Goal: Task Accomplishment & Management: Manage account settings

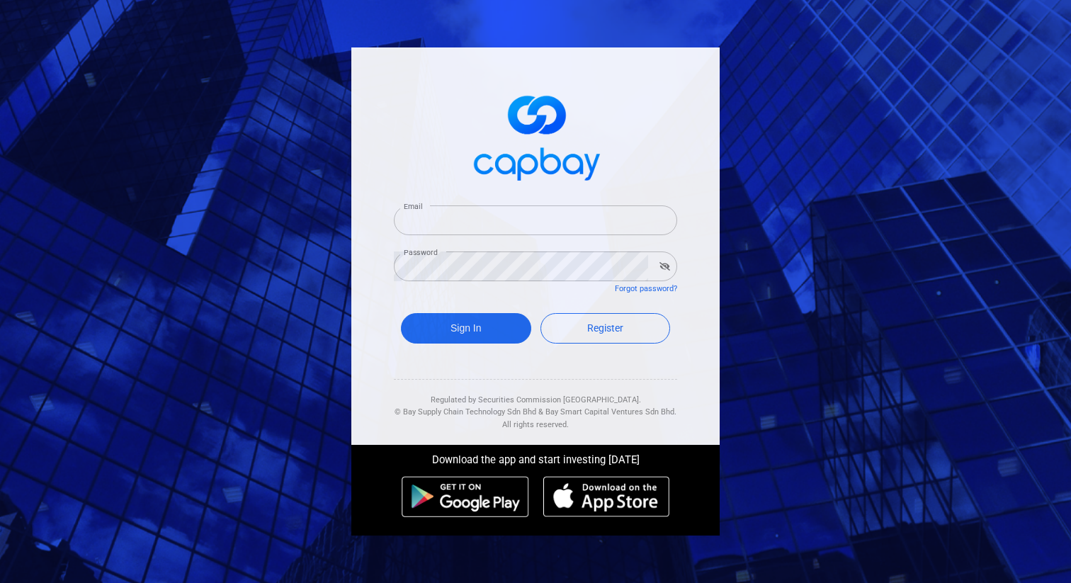
type input "[EMAIL_ADDRESS][DOMAIN_NAME]"
click at [482, 343] on button "Sign In" at bounding box center [466, 328] width 130 height 30
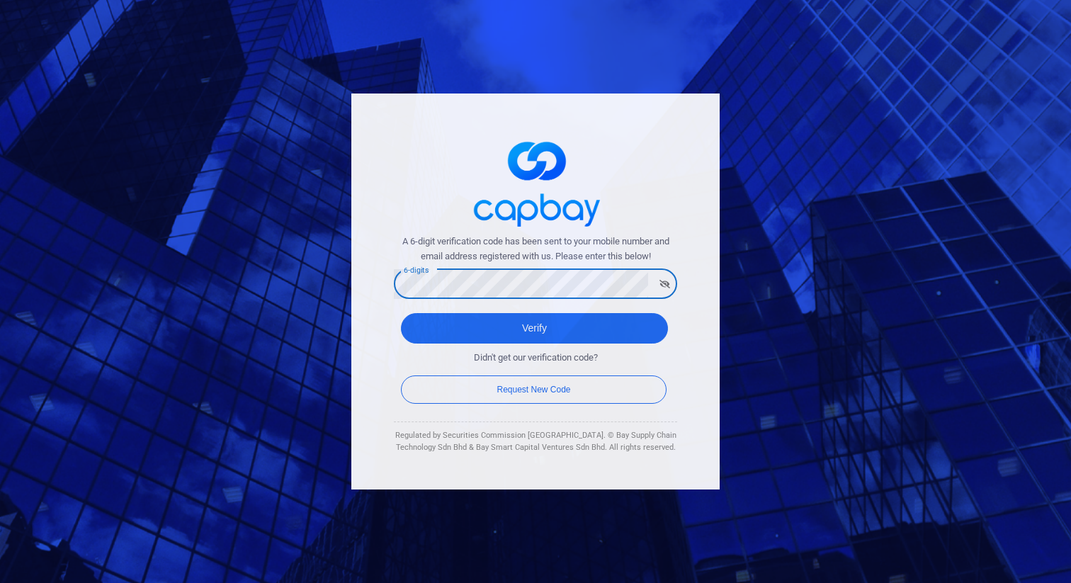
click at [401, 313] on button "Verify" at bounding box center [534, 328] width 267 height 30
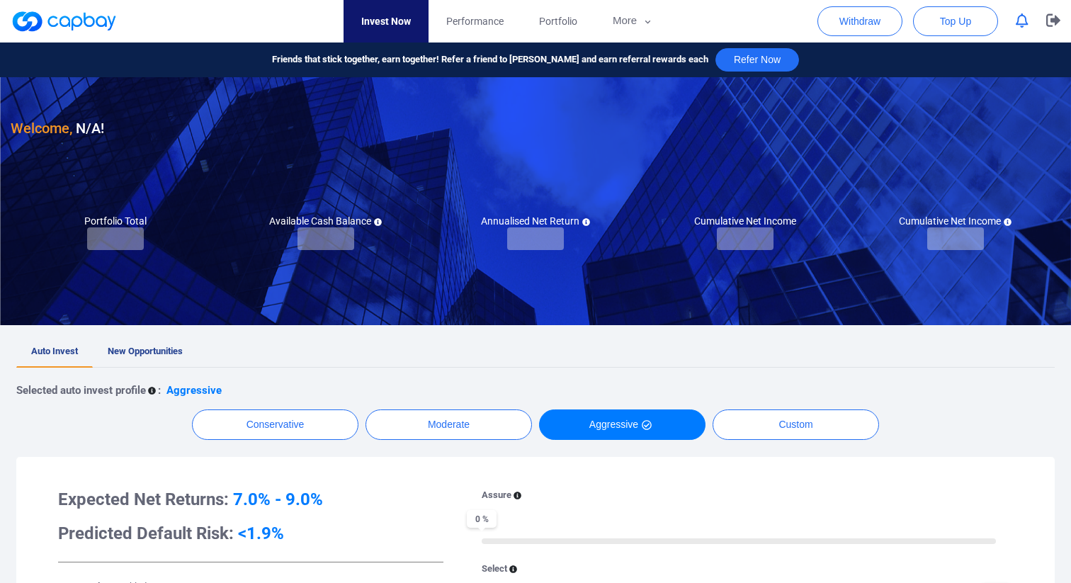
checkbox input "true"
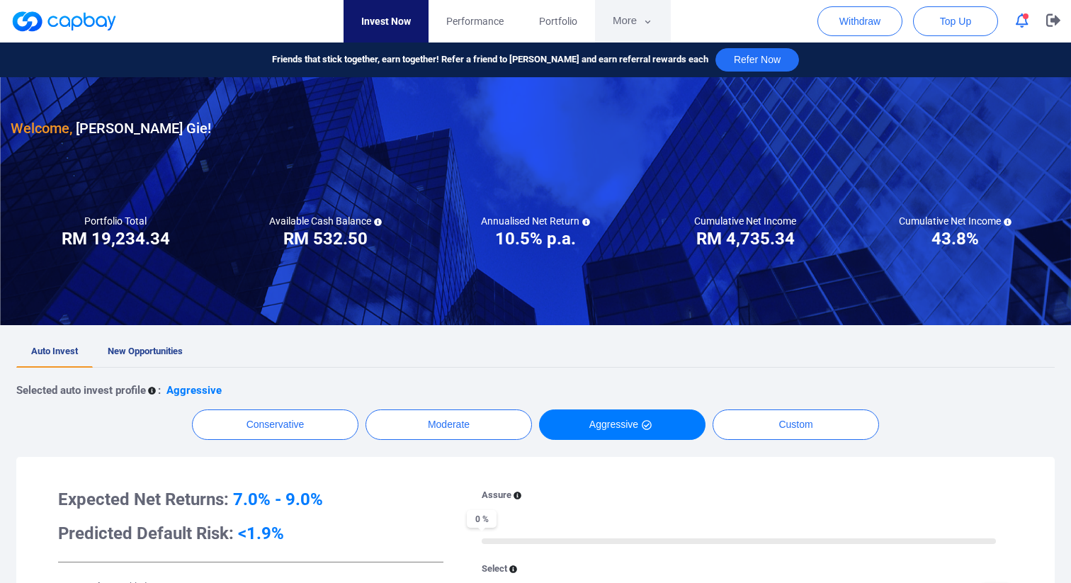
click at [623, 23] on button "More" at bounding box center [633, 21] width 76 height 42
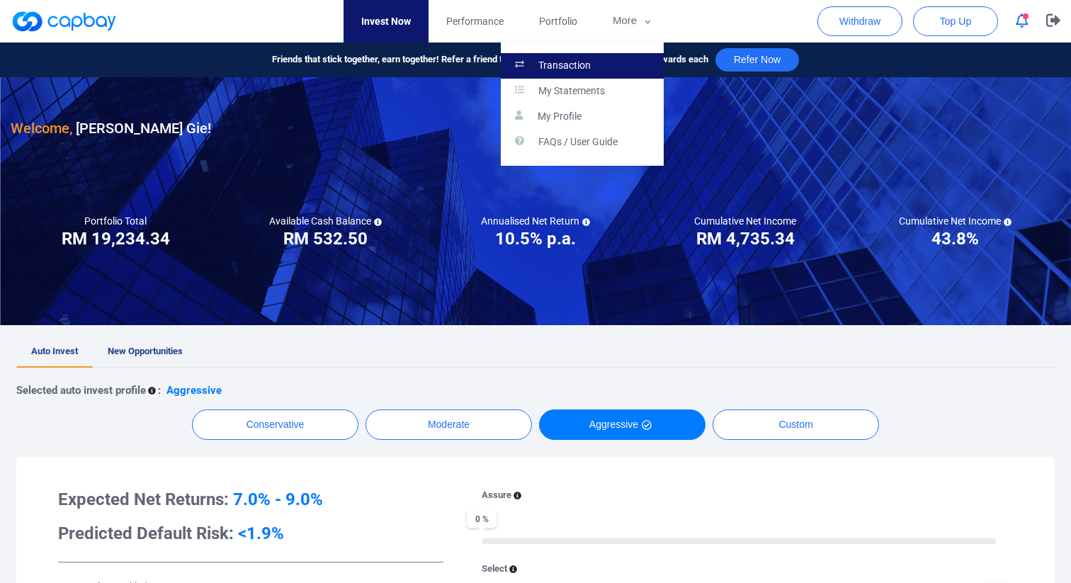
click at [615, 62] on link "Transaction" at bounding box center [582, 65] width 163 height 25
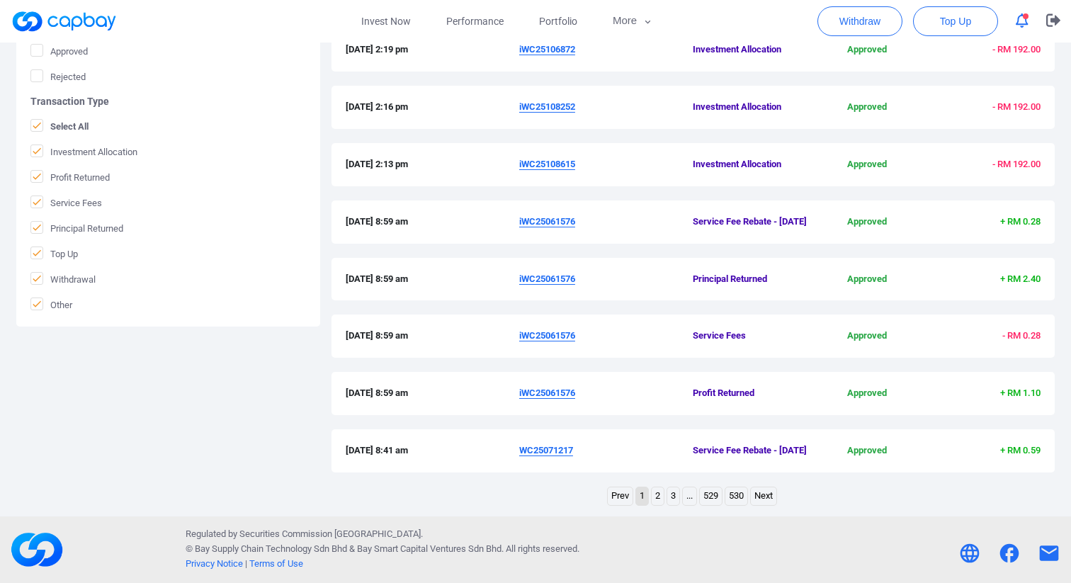
scroll to position [455, 0]
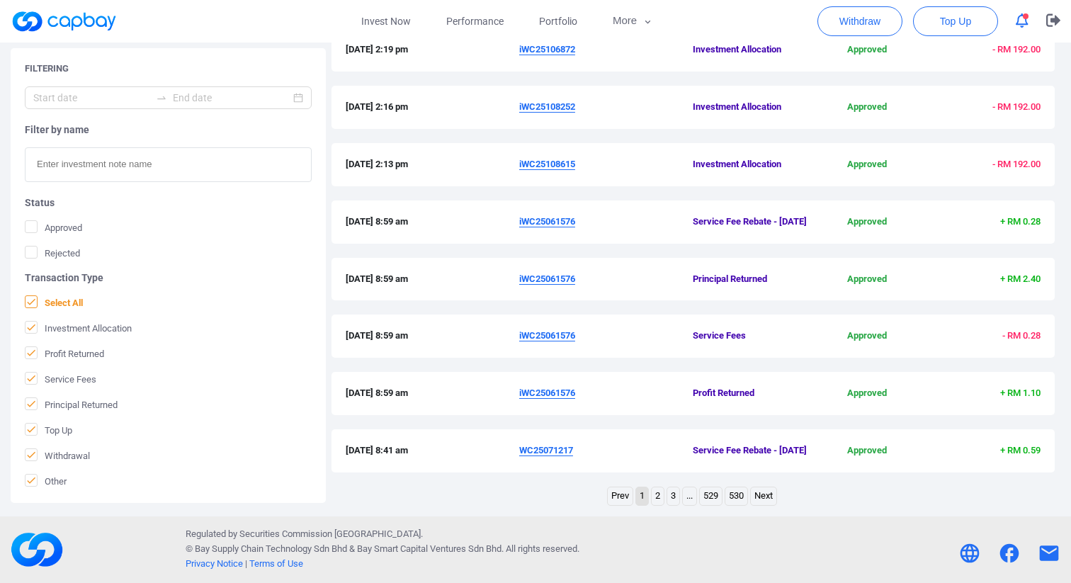
click at [74, 303] on span "Select All" at bounding box center [54, 302] width 58 height 14
click at [0, 0] on input "Select All" at bounding box center [0, 0] width 0 height 0
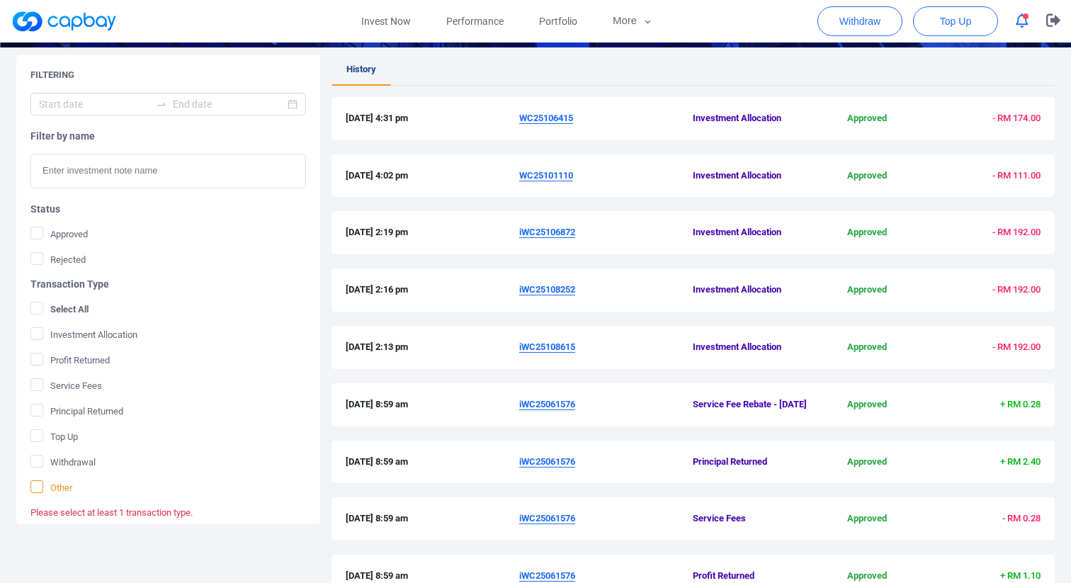
click at [52, 485] on span "Other" at bounding box center [51, 487] width 42 height 14
click at [0, 0] on input "Other" at bounding box center [0, 0] width 0 height 0
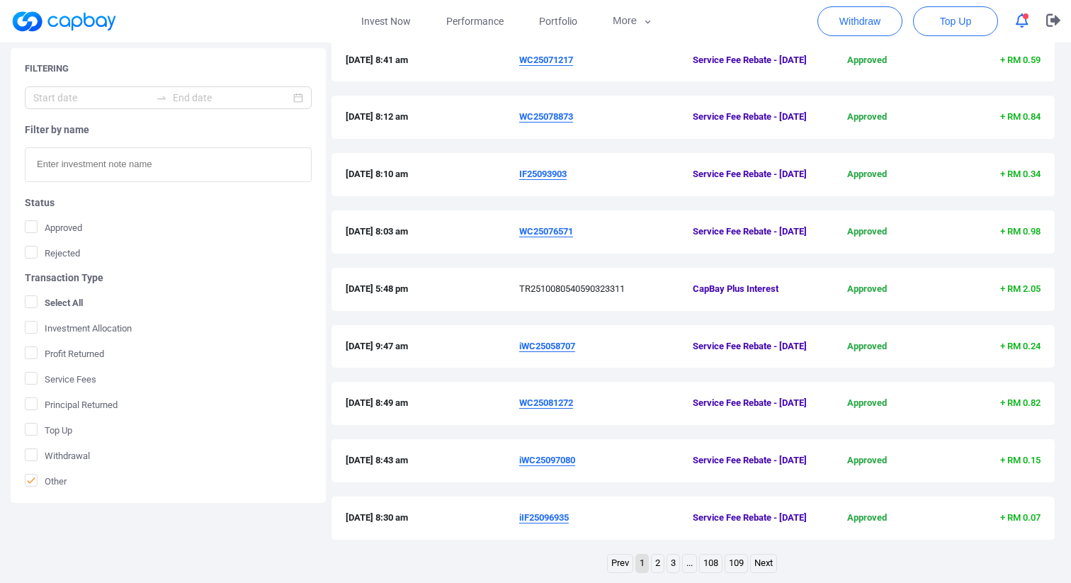
scroll to position [362, 0]
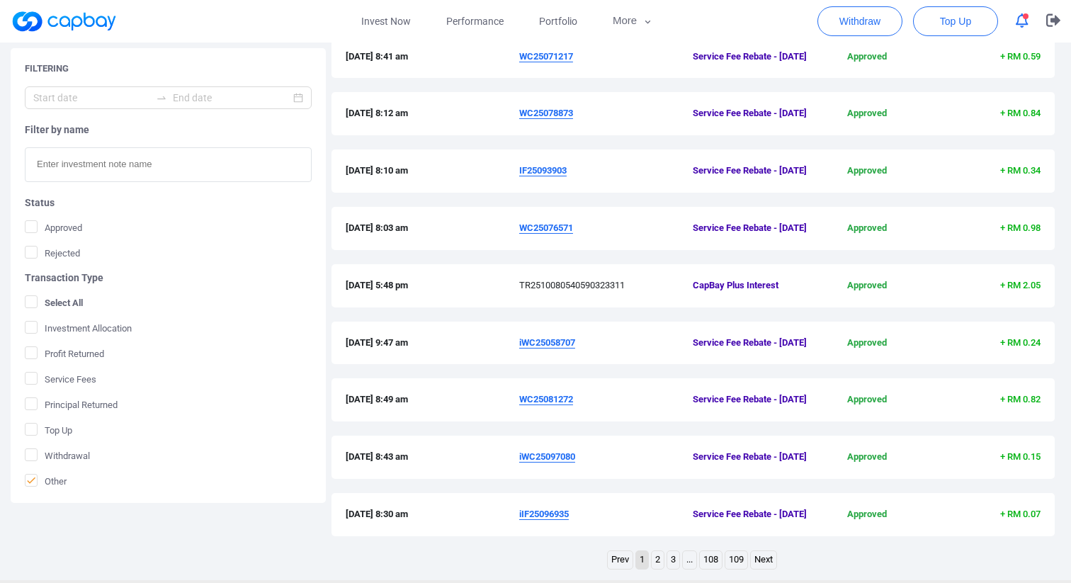
click at [727, 293] on span "CapBay Plus Interest" at bounding box center [751, 285] width 116 height 15
click at [670, 293] on span "TR2510080540590323311" at bounding box center [606, 285] width 174 height 15
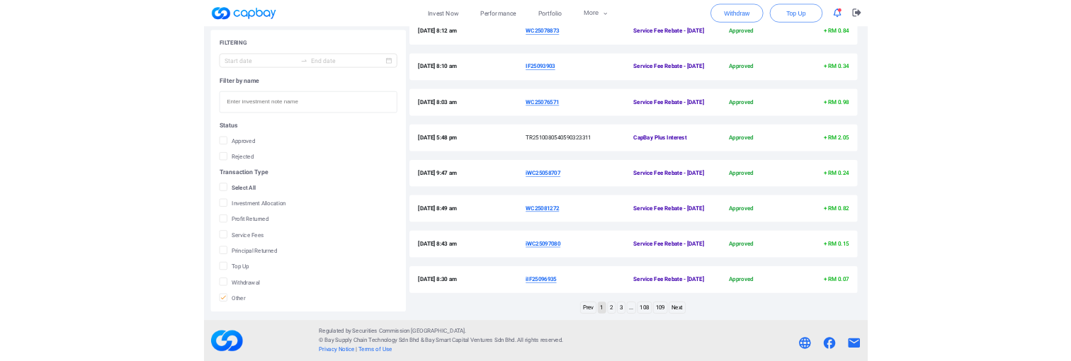
scroll to position [509, 0]
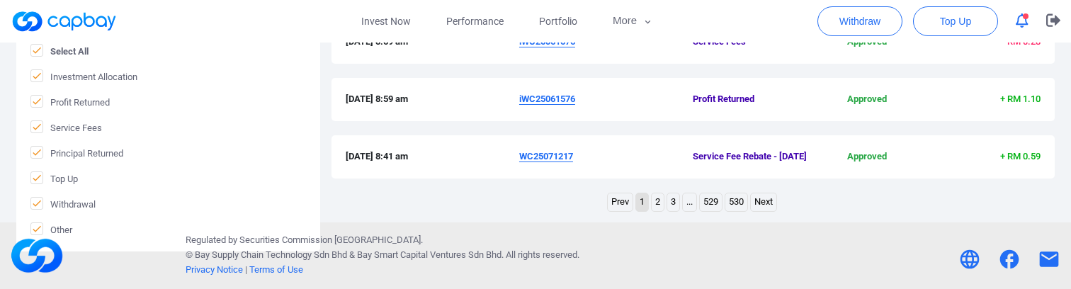
scroll to position [749, 0]
